Goal: Task Accomplishment & Management: Complete application form

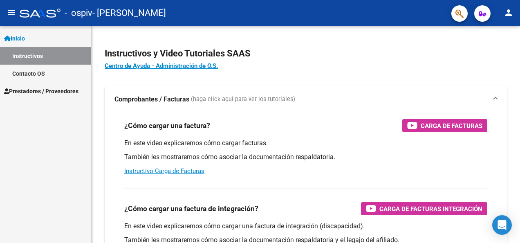
click at [31, 88] on span "Prestadores / Proveedores" at bounding box center [41, 91] width 74 height 9
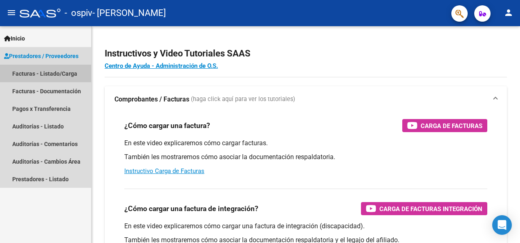
click at [51, 73] on link "Facturas - Listado/Carga" at bounding box center [45, 74] width 91 height 18
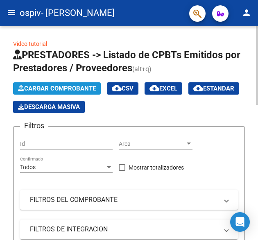
click at [79, 92] on span "Cargar Comprobante" at bounding box center [57, 88] width 78 height 7
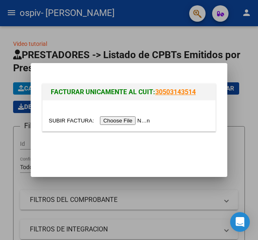
click at [112, 121] on input "file" at bounding box center [100, 120] width 103 height 9
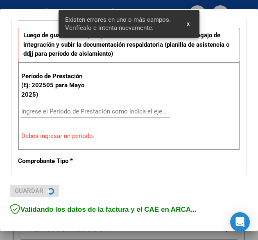
scroll to position [219, 0]
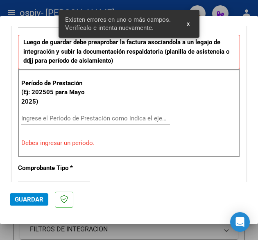
click at [98, 117] on div "Ingrese el Período de Prestación como indica el ejemplo" at bounding box center [95, 118] width 148 height 12
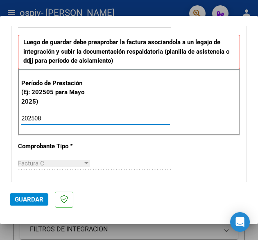
type input "202508"
click at [132, 137] on div "CUIT * 27-12348030-4 Ingresar CUIT ANALISIS PRESTADOR [PERSON_NAME] [PERSON_NAM…" at bounding box center [129, 230] width 234 height 643
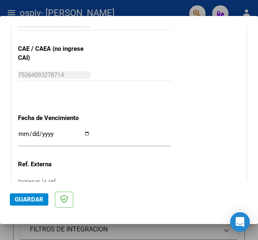
scroll to position [547, 0]
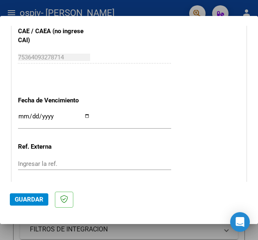
click at [81, 117] on input "Ingresar la fecha" at bounding box center [54, 119] width 72 height 13
click at [85, 113] on input "Ingresar la fecha" at bounding box center [54, 119] width 72 height 13
type input "[DATE]"
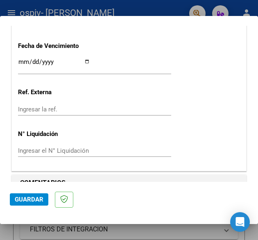
scroll to position [614, 0]
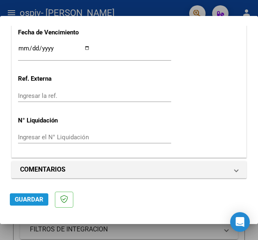
click at [34, 201] on span "Guardar" at bounding box center [29, 199] width 29 height 7
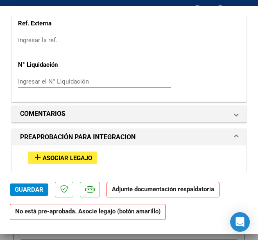
scroll to position [655, 0]
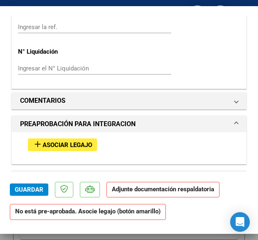
click at [86, 143] on span "Asociar Legajo" at bounding box center [67, 144] width 49 height 7
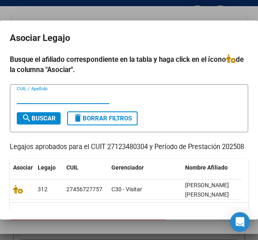
click at [16, 194] on div at bounding box center [22, 188] width 18 height 9
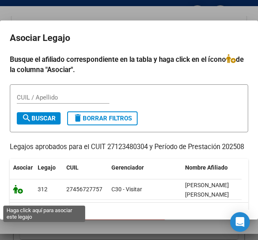
click at [17, 193] on icon at bounding box center [18, 188] width 10 height 9
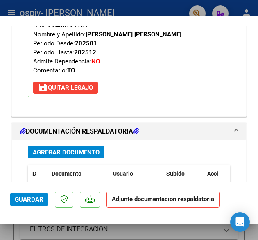
scroll to position [890, 0]
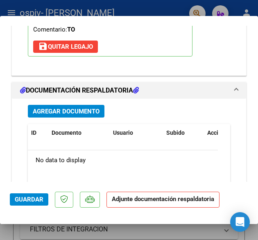
click at [92, 111] on span "Agregar Documento" at bounding box center [66, 111] width 67 height 7
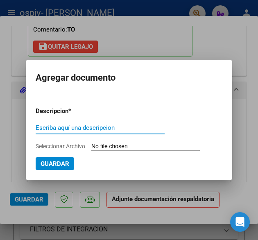
click at [90, 128] on input "Escriba aquí una descripcion" at bounding box center [100, 127] width 129 height 7
type input "ASISTENCIA [PERSON_NAME]"
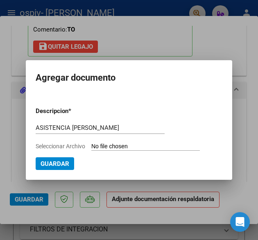
click at [112, 142] on app-file-uploader "Seleccionar Archivo" at bounding box center [121, 145] width 171 height 7
click at [112, 144] on input "Seleccionar Archivo" at bounding box center [145, 147] width 108 height 8
type input "C:\fakepath\ANARELLAAGOSTO.pdf"
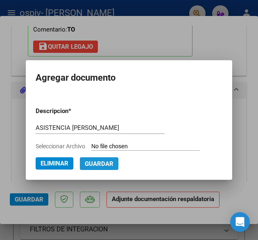
click at [99, 164] on span "Guardar" at bounding box center [99, 163] width 29 height 7
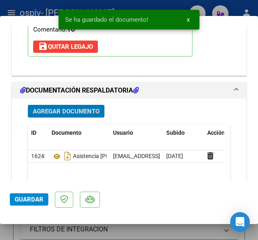
click at [60, 108] on span "Agregar Documento" at bounding box center [66, 111] width 67 height 7
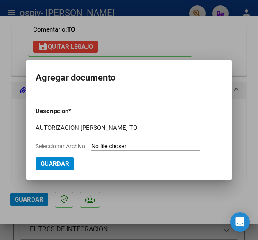
type input "AUTORIZACION [PERSON_NAME] TO"
click at [110, 146] on input "Seleccionar Archivo" at bounding box center [145, 147] width 108 height 8
type input "C:\fakepath\[PERSON_NAME] TO 2025.pdf"
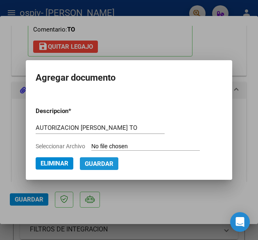
click at [95, 166] on span "Guardar" at bounding box center [99, 163] width 29 height 7
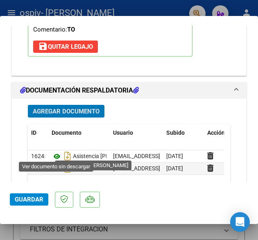
click at [57, 153] on icon at bounding box center [57, 156] width 11 height 10
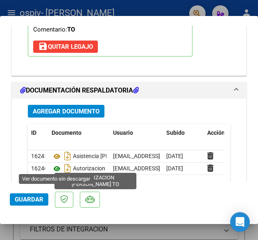
click at [56, 164] on icon at bounding box center [57, 169] width 11 height 10
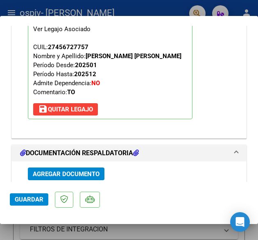
scroll to position [827, 0]
click at [23, 196] on span "Guardar" at bounding box center [29, 199] width 29 height 7
type input "$ 0,00"
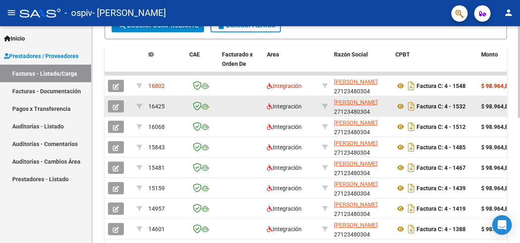
scroll to position [245, 0]
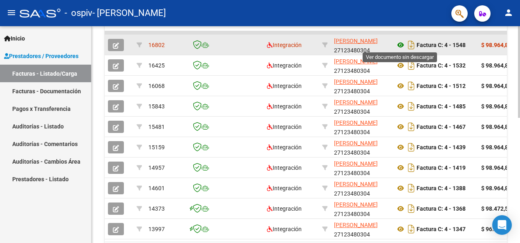
click at [403, 43] on icon at bounding box center [401, 45] width 11 height 10
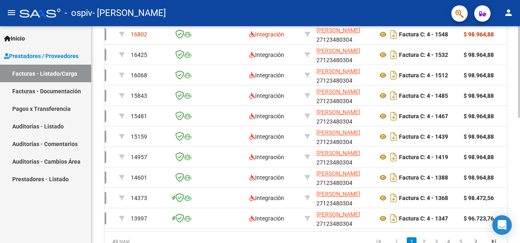
scroll to position [0, 0]
